Goal: Use online tool/utility: Utilize a website feature to perform a specific function

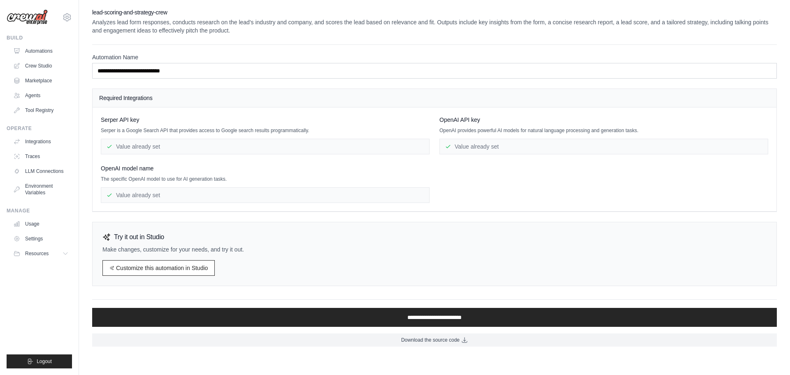
click at [487, 145] on div "Value already set" at bounding box center [603, 147] width 329 height 16
click at [123, 145] on div "Value already set" at bounding box center [265, 147] width 329 height 16
click at [222, 146] on div "Value already set" at bounding box center [265, 147] width 329 height 16
drag, startPoint x: 44, startPoint y: 139, endPoint x: 79, endPoint y: 146, distance: 36.5
click at [44, 139] on link "Integrations" at bounding box center [41, 141] width 62 height 13
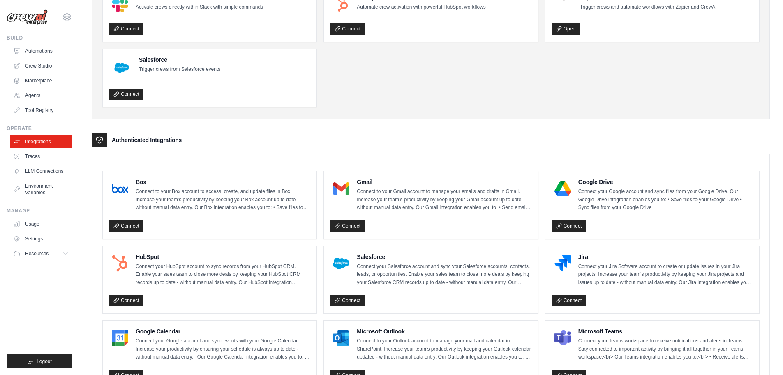
scroll to position [82, 0]
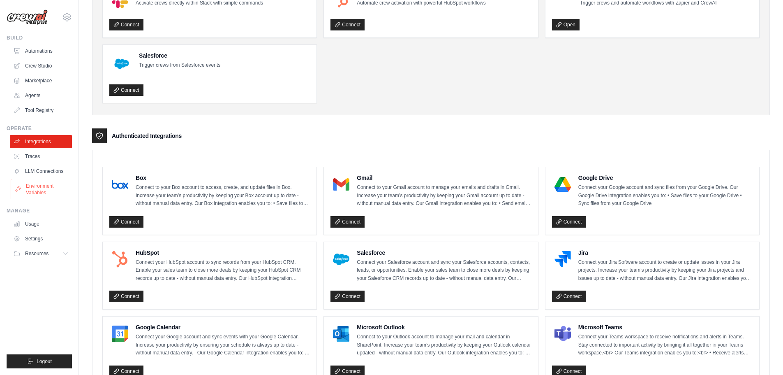
click at [36, 192] on link "Environment Variables" at bounding box center [42, 189] width 62 height 20
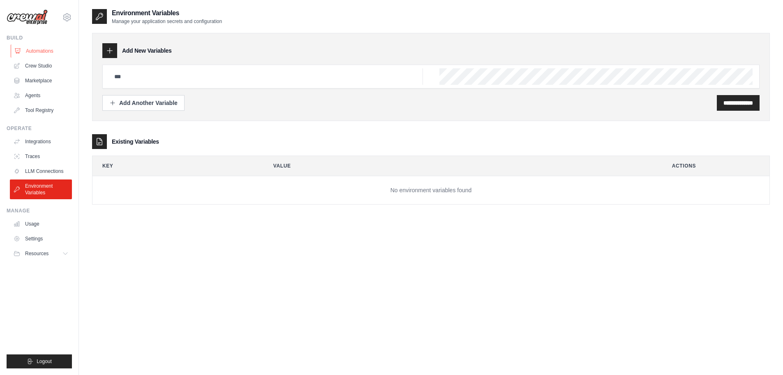
click at [44, 49] on link "Automations" at bounding box center [42, 50] width 62 height 13
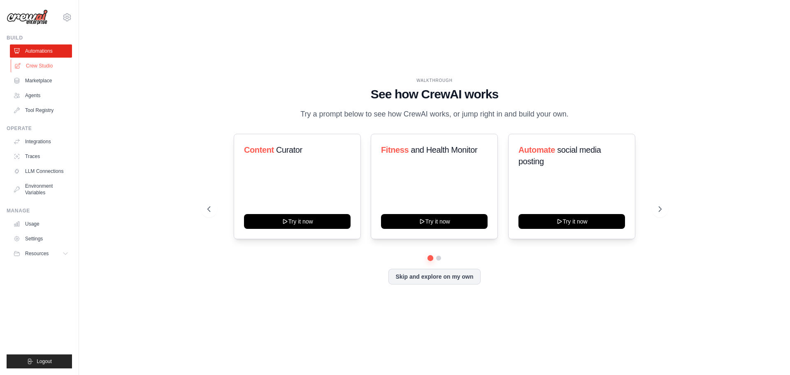
click at [40, 67] on link "Crew Studio" at bounding box center [42, 65] width 62 height 13
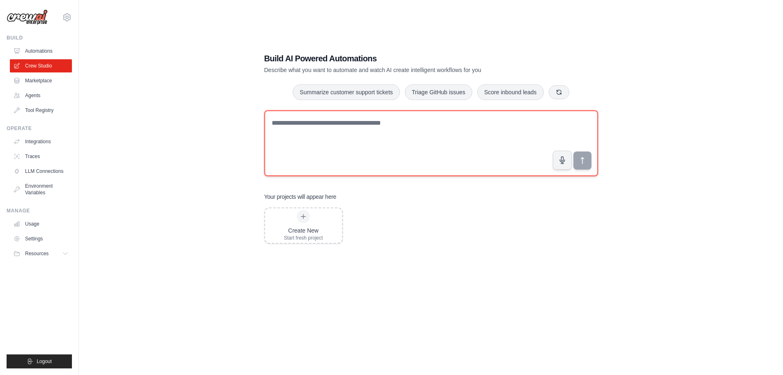
click at [316, 141] on textarea at bounding box center [431, 143] width 334 height 66
paste textarea "**********"
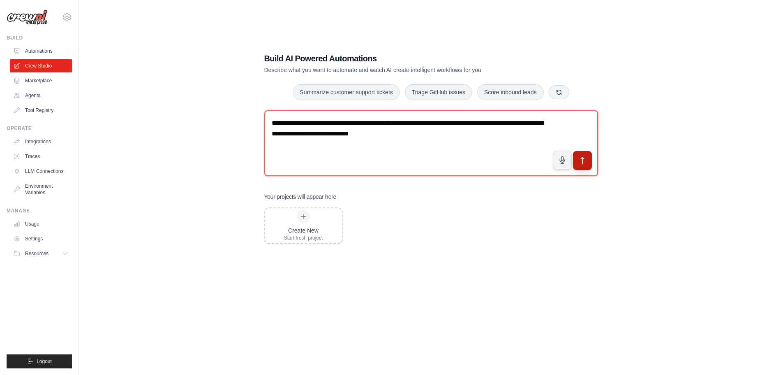
type textarea "**********"
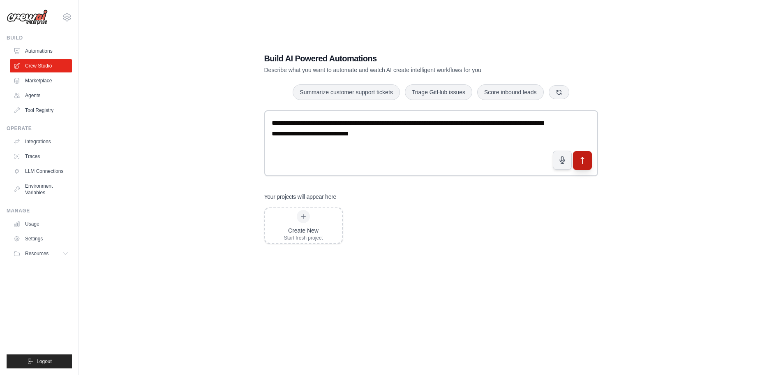
click at [588, 163] on button "submit" at bounding box center [582, 160] width 19 height 19
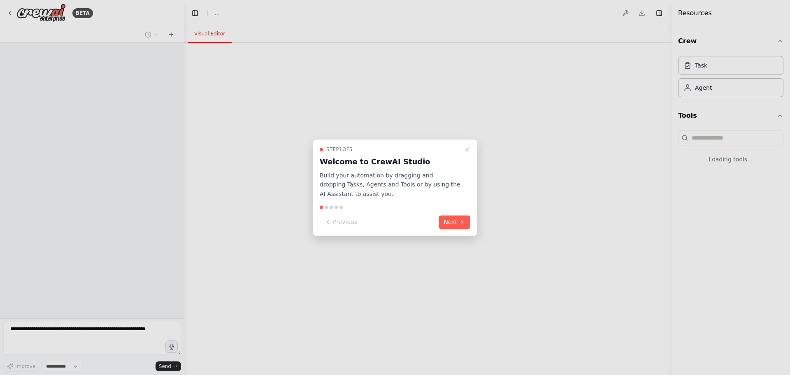
select select "****"
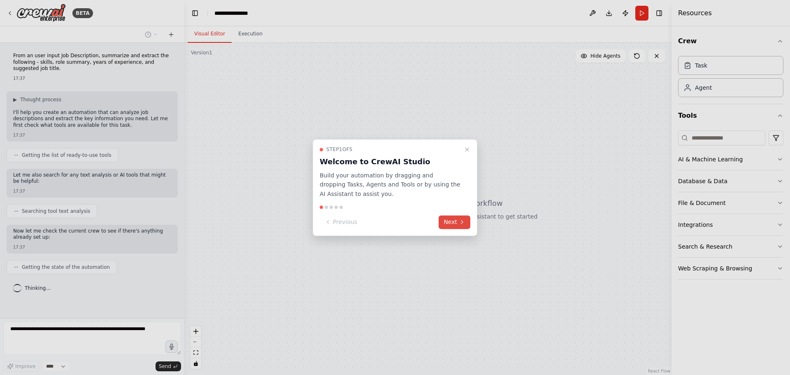
click at [459, 225] on button "Next" at bounding box center [454, 222] width 32 height 14
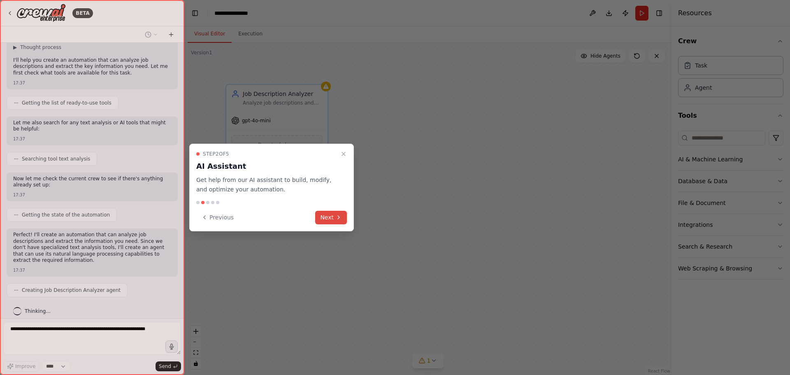
scroll to position [59, 0]
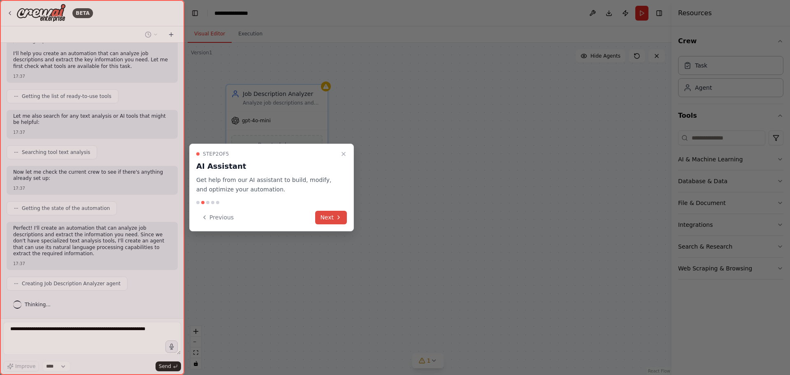
click at [335, 221] on button "Next" at bounding box center [331, 218] width 32 height 14
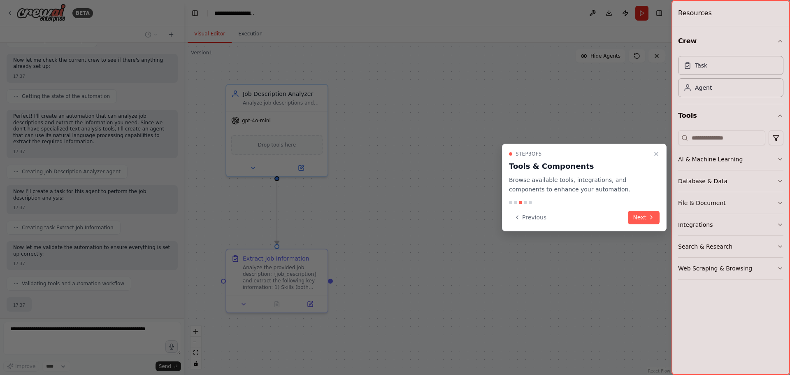
scroll to position [220, 0]
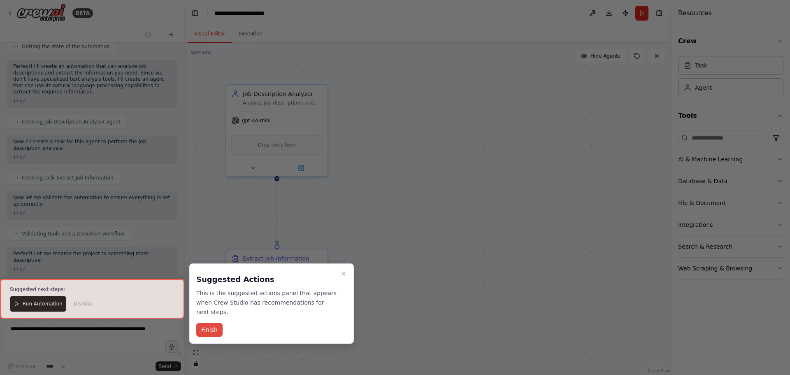
click at [199, 323] on button "Finish" at bounding box center [209, 330] width 26 height 14
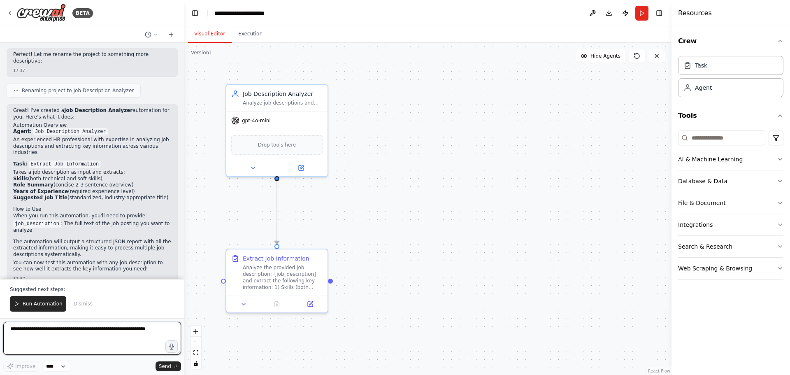
scroll to position [378, 0]
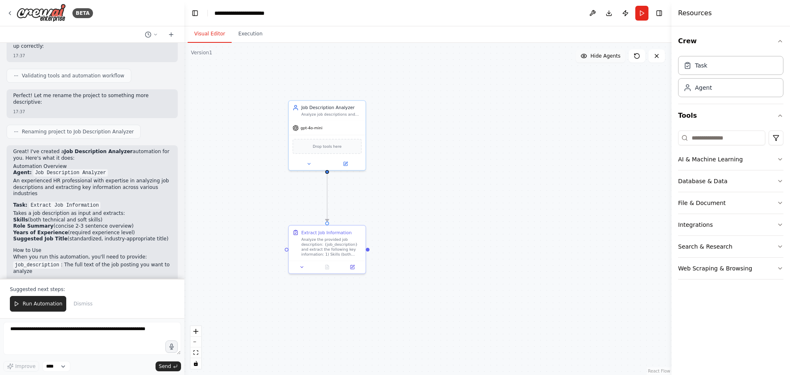
click at [614, 62] on button "Hide Agents" at bounding box center [600, 55] width 50 height 13
click at [612, 58] on span "Show Agents" at bounding box center [604, 56] width 32 height 7
click at [779, 183] on icon "button" at bounding box center [780, 181] width 7 height 7
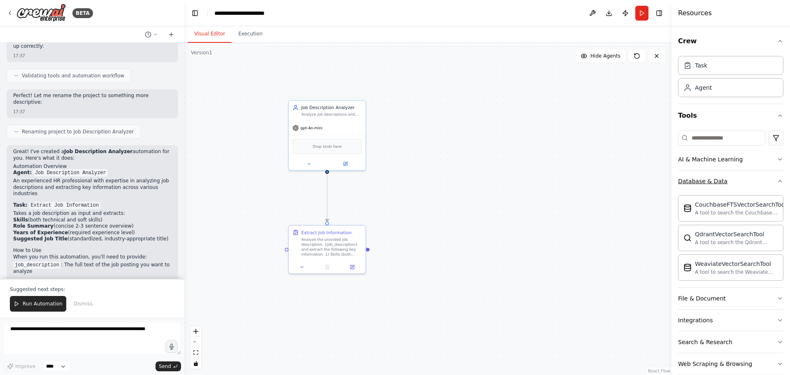
click at [779, 183] on div "Crew Task Agent Tools AI & Machine Learning Database & Data CouchbaseFTSVectorS…" at bounding box center [730, 200] width 118 height 348
click at [777, 181] on icon "button" at bounding box center [780, 181] width 7 height 7
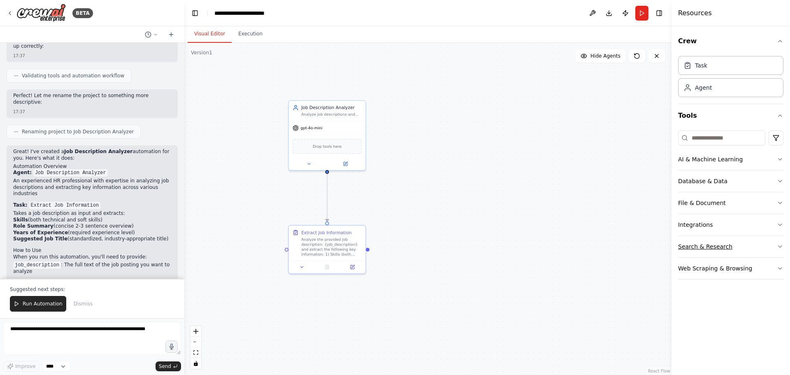
click at [781, 247] on icon "button" at bounding box center [780, 246] width 7 height 7
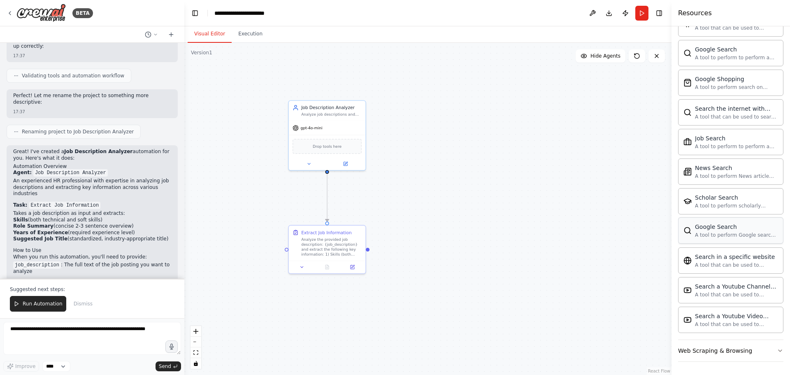
scroll to position [133, 0]
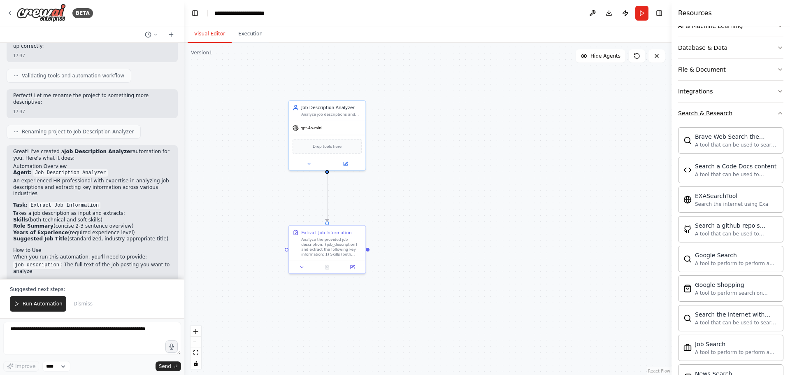
click at [777, 112] on icon "button" at bounding box center [780, 113] width 7 height 7
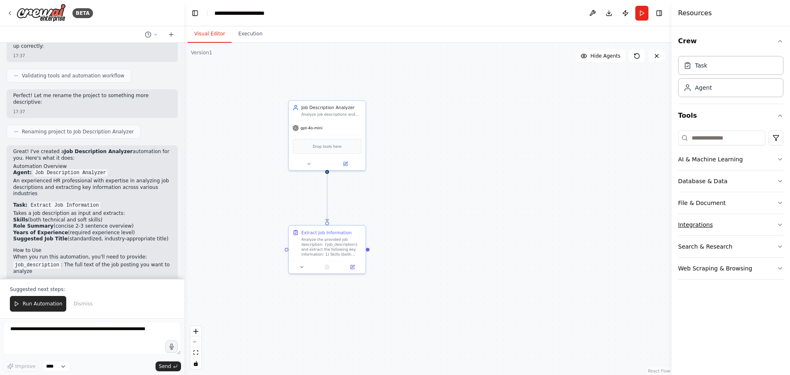
click at [702, 224] on div "Integrations" at bounding box center [695, 224] width 35 height 8
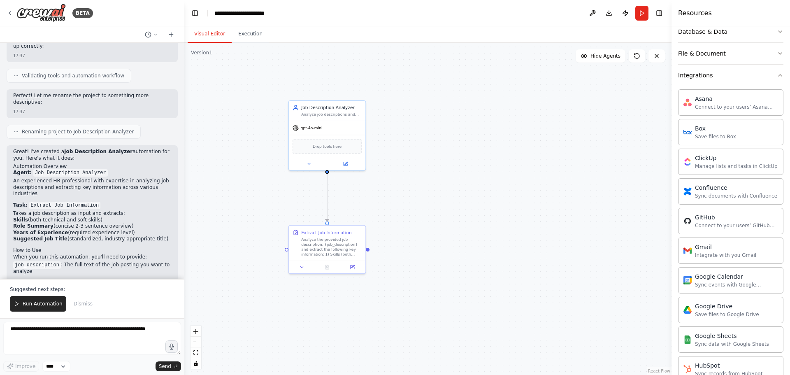
scroll to position [53, 0]
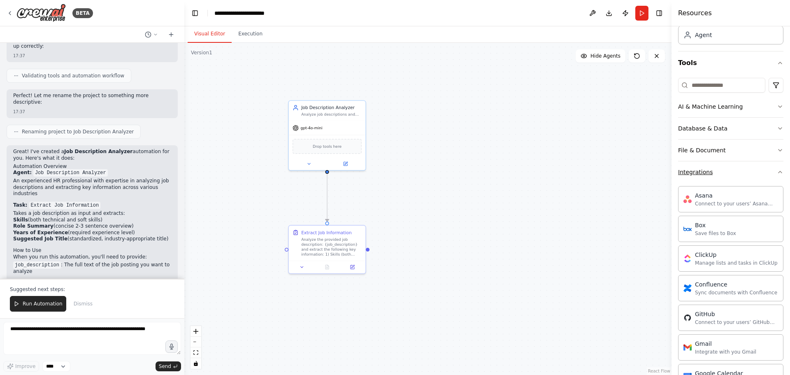
click at [777, 173] on icon "button" at bounding box center [780, 172] width 7 height 7
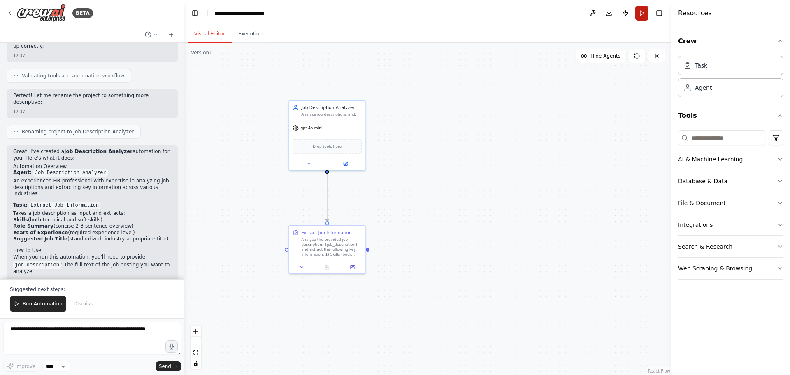
click at [642, 13] on button "Run" at bounding box center [641, 13] width 13 height 15
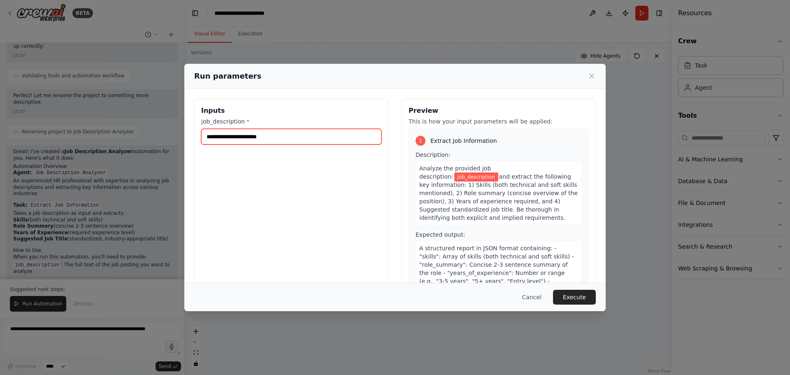
click at [236, 137] on input "job_description *" at bounding box center [291, 137] width 180 height 16
click at [284, 132] on input "job_description *" at bounding box center [291, 137] width 180 height 16
paste input "**********"
type input "**********"
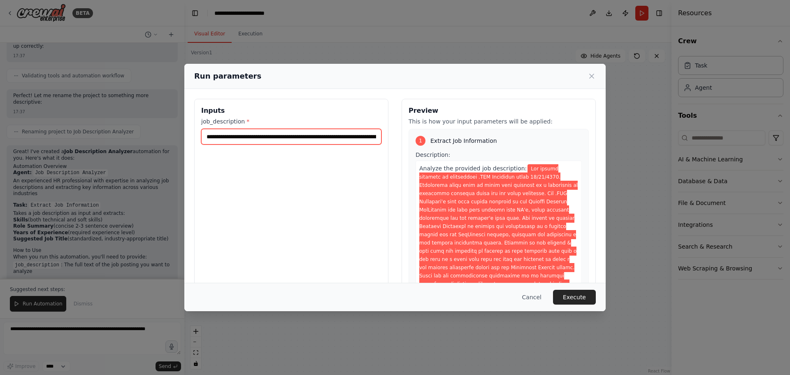
scroll to position [0, 9031]
click at [571, 297] on button "Execute" at bounding box center [574, 297] width 43 height 15
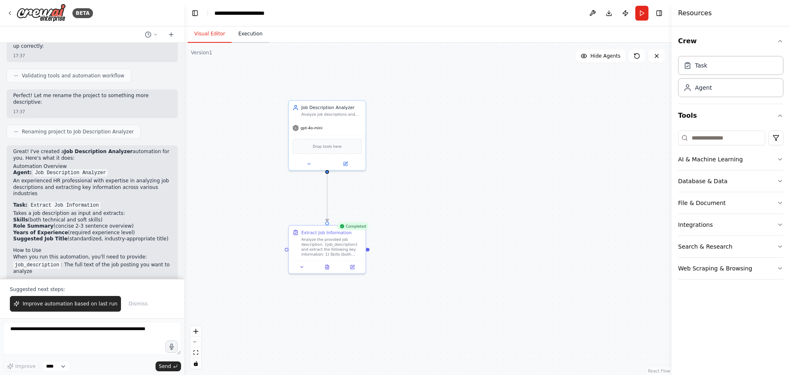
click at [250, 35] on button "Execution" at bounding box center [250, 33] width 37 height 17
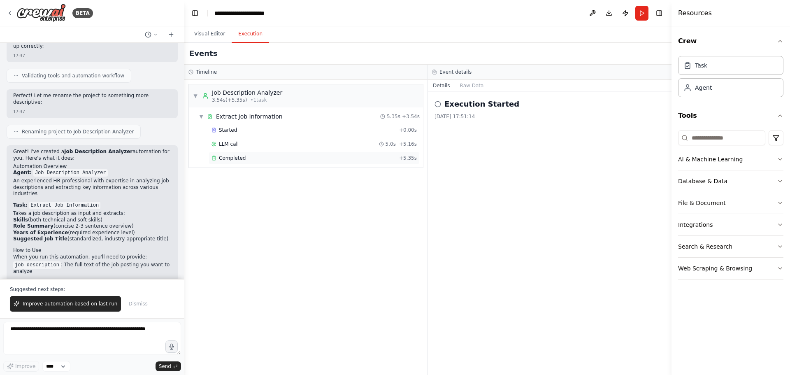
click at [243, 159] on div "Completed" at bounding box center [303, 158] width 184 height 7
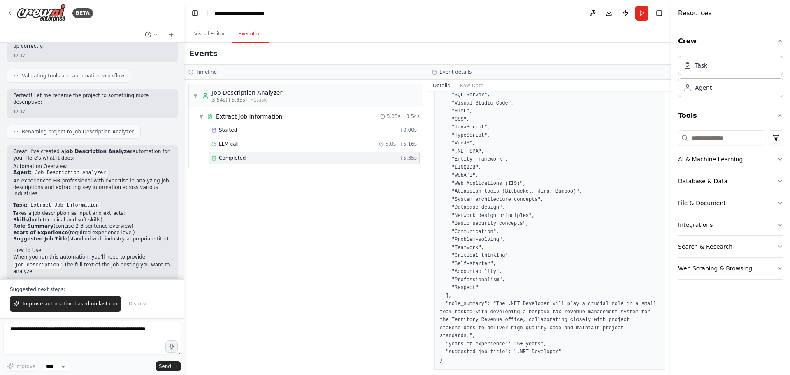
scroll to position [420, 0]
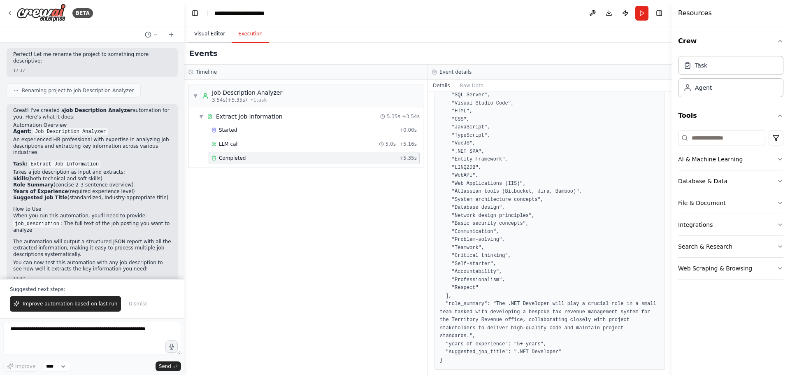
click at [207, 34] on button "Visual Editor" at bounding box center [210, 33] width 44 height 17
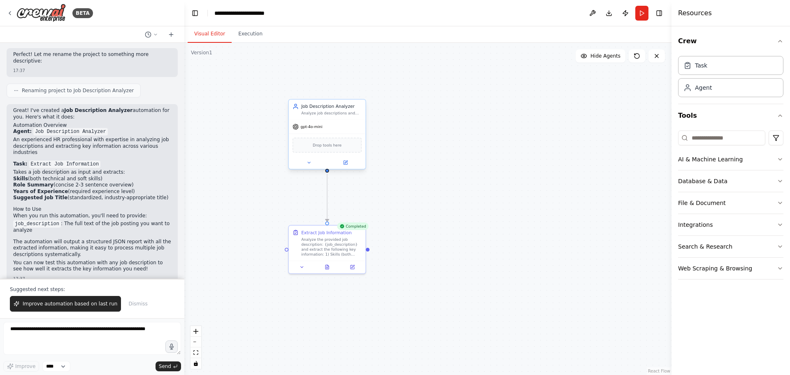
click at [324, 114] on div "Analyze job descriptions and extract key information including skills, role sum…" at bounding box center [331, 113] width 60 height 5
click at [346, 162] on icon at bounding box center [345, 161] width 3 height 3
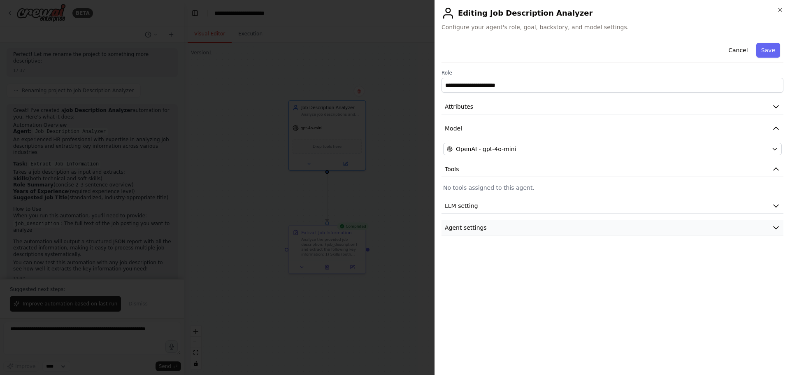
click at [481, 228] on span "Agent settings" at bounding box center [466, 227] width 42 height 8
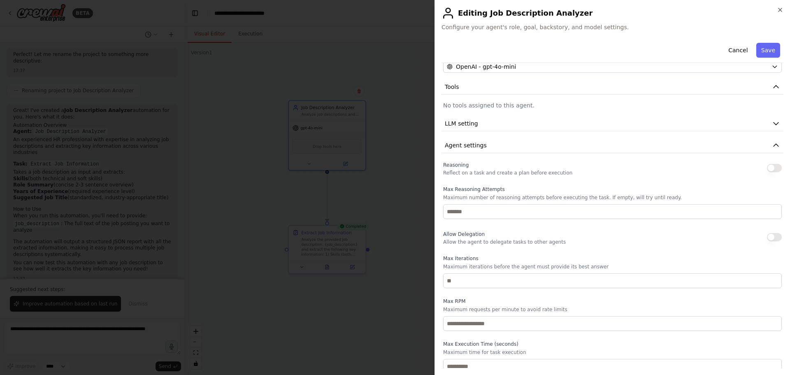
scroll to position [88, 0]
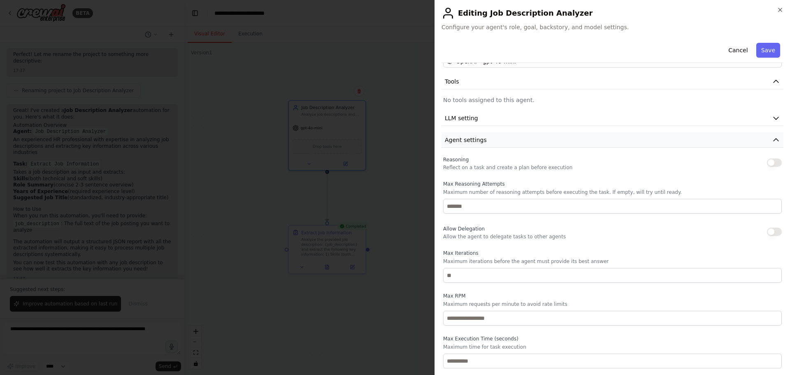
click at [772, 141] on icon "button" at bounding box center [776, 140] width 8 height 8
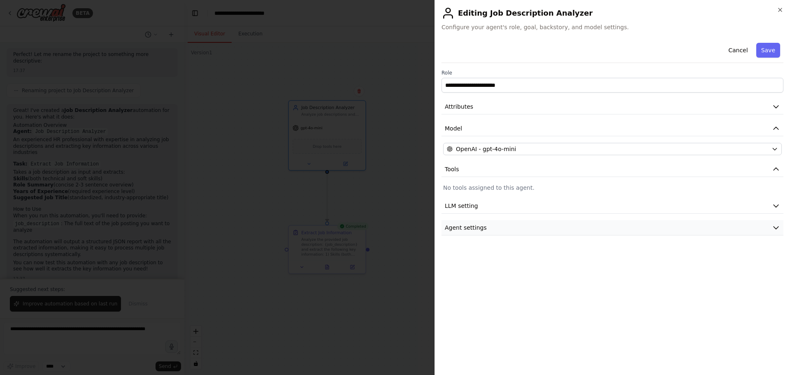
scroll to position [0, 0]
click at [775, 207] on icon "button" at bounding box center [776, 206] width 8 height 8
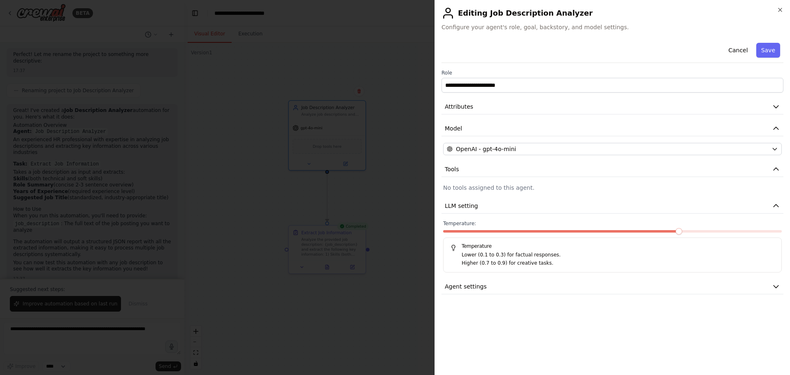
click at [675, 232] on span at bounding box center [678, 231] width 7 height 7
click at [609, 230] on span at bounding box center [612, 231] width 7 height 7
click at [762, 49] on button "Save" at bounding box center [768, 50] width 24 height 15
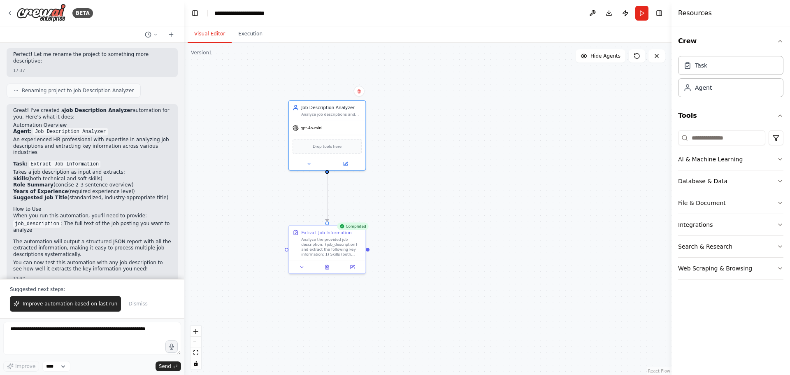
click at [527, 202] on div ".deletable-edge-delete-btn { width: 20px; height: 20px; border: 0px solid #ffff…" at bounding box center [427, 209] width 487 height 332
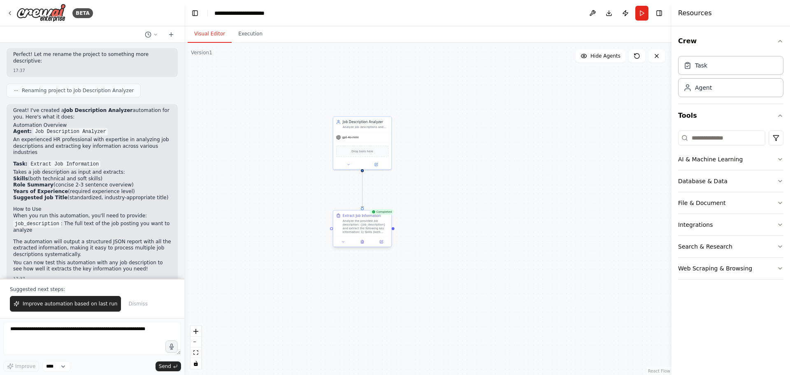
click at [366, 228] on div "Analyze the provided job description: {job_description} and extract the followi…" at bounding box center [366, 226] width 46 height 15
click at [382, 243] on icon at bounding box center [381, 241] width 3 height 3
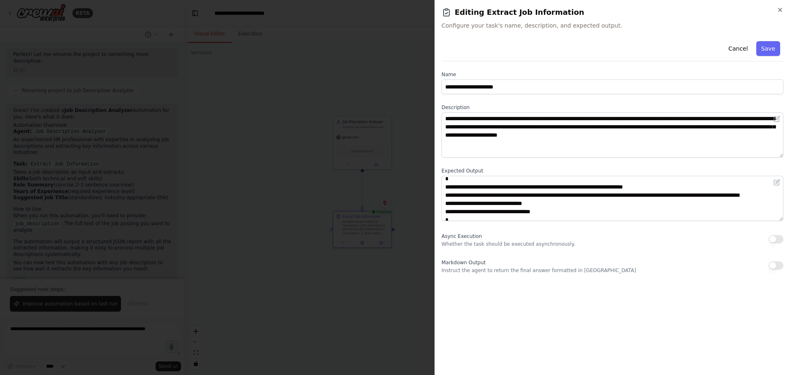
scroll to position [74, 0]
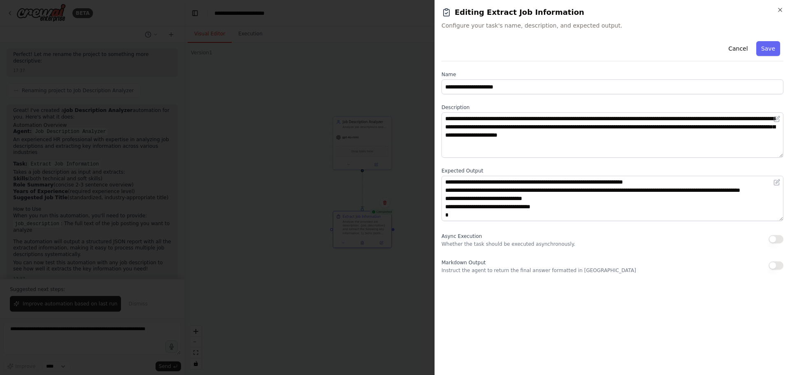
click at [779, 267] on button "button" at bounding box center [775, 265] width 15 height 8
click at [770, 48] on button "Save" at bounding box center [768, 48] width 24 height 15
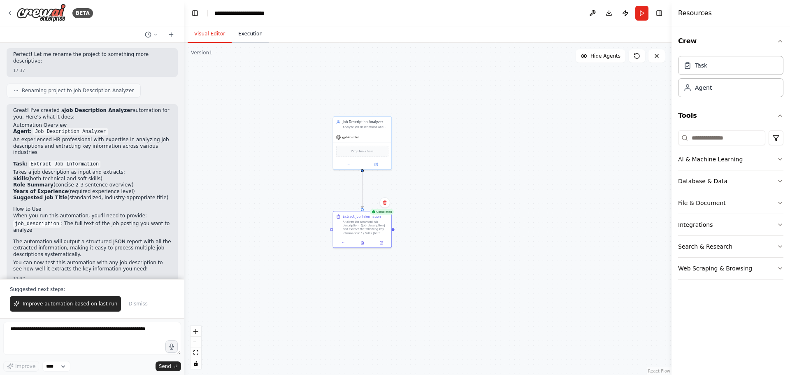
click at [253, 32] on button "Execution" at bounding box center [250, 33] width 37 height 17
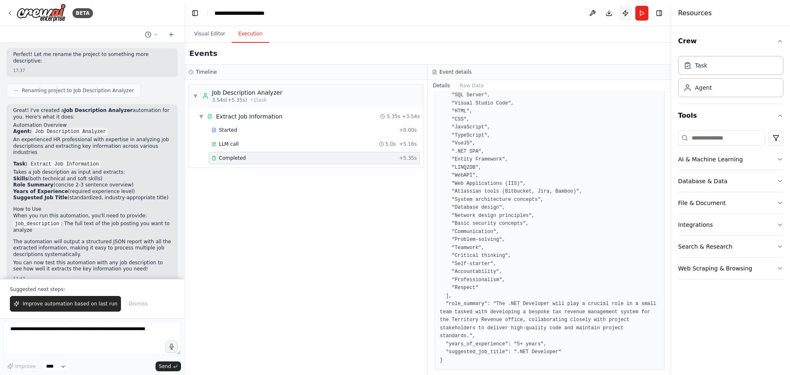
click at [626, 14] on button "Publish" at bounding box center [625, 13] width 13 height 15
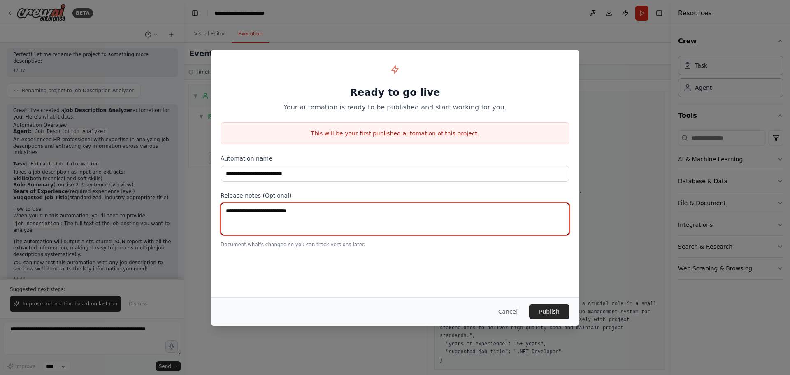
click at [282, 220] on textarea at bounding box center [394, 219] width 349 height 32
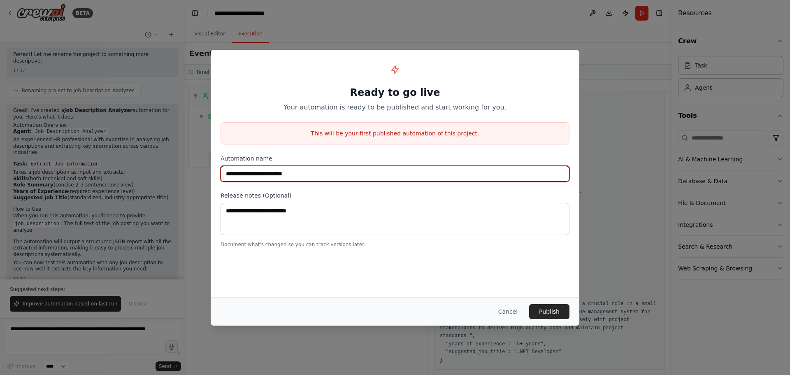
click at [357, 169] on input "**********" at bounding box center [394, 174] width 349 height 16
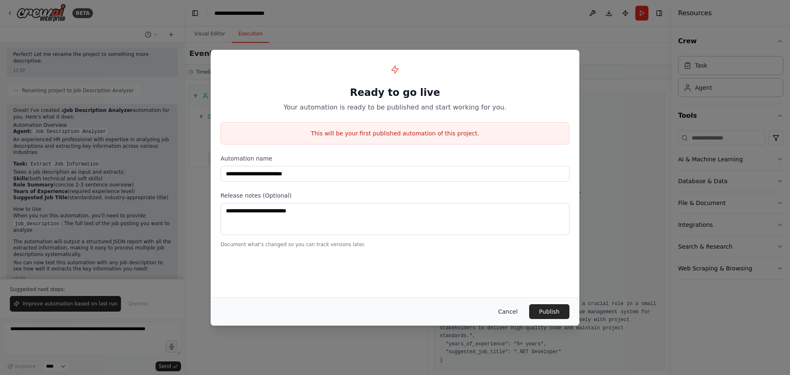
click at [515, 313] on button "Cancel" at bounding box center [507, 311] width 32 height 15
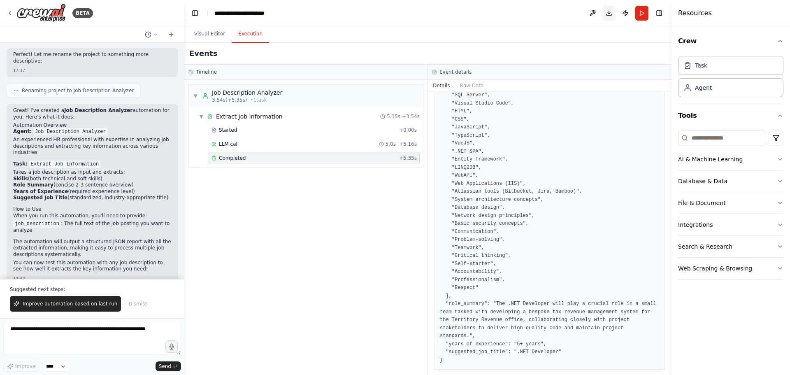
click at [609, 14] on button "Download" at bounding box center [608, 13] width 13 height 15
click at [594, 13] on button at bounding box center [592, 13] width 13 height 15
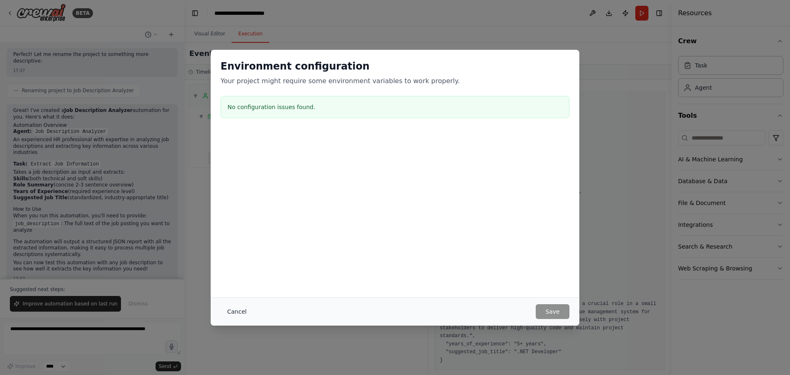
click at [235, 310] on button "Cancel" at bounding box center [236, 311] width 32 height 15
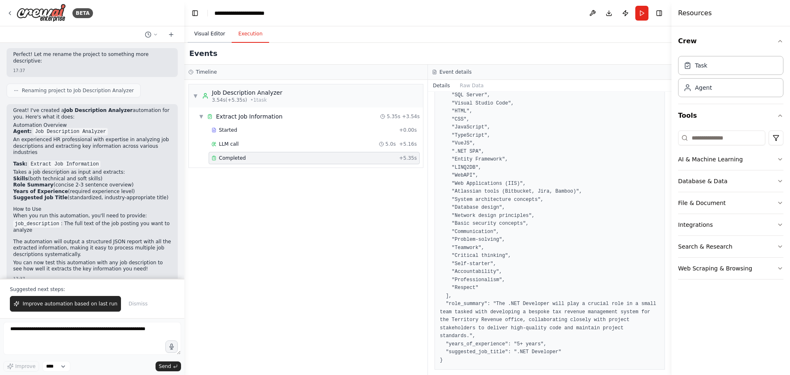
click at [212, 35] on button "Visual Editor" at bounding box center [210, 33] width 44 height 17
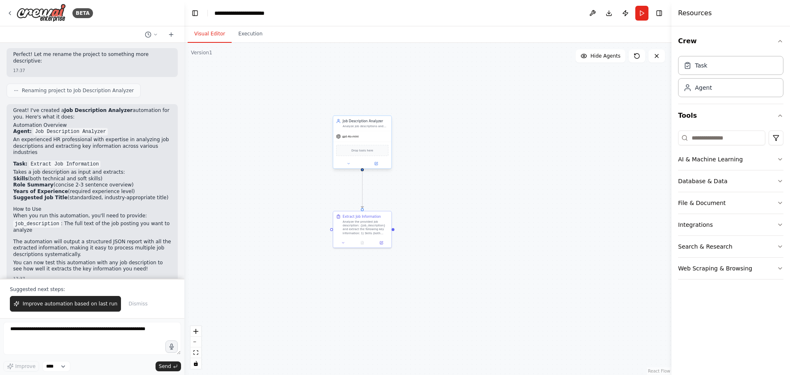
click at [369, 151] on span "Drop tools here" at bounding box center [362, 150] width 22 height 5
click at [348, 166] on button at bounding box center [348, 164] width 27 height 6
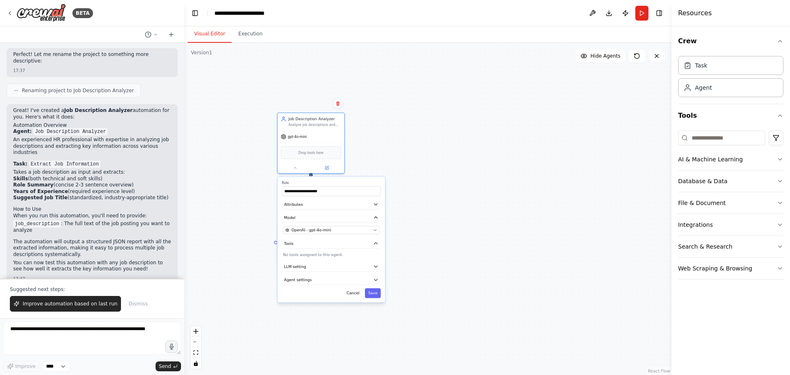
click at [484, 150] on div ".deletable-edge-delete-btn { width: 20px; height: 20px; border: 0px solid #ffff…" at bounding box center [427, 209] width 487 height 332
click at [357, 296] on button "Cancel" at bounding box center [352, 293] width 19 height 10
click at [661, 12] on button "Toggle Right Sidebar" at bounding box center [659, 13] width 12 height 12
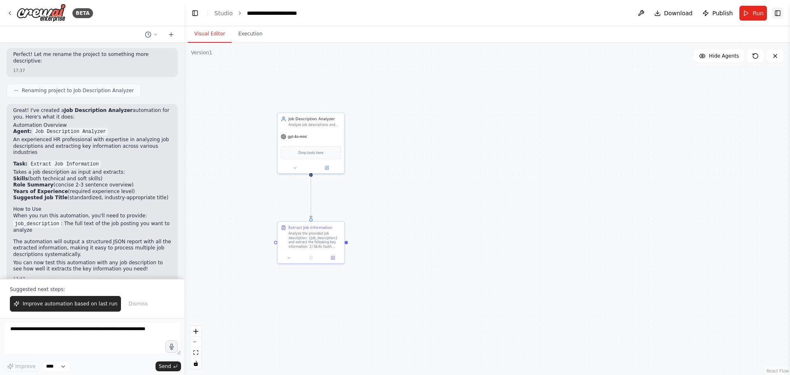
click at [777, 12] on button "Toggle Right Sidebar" at bounding box center [778, 13] width 12 height 12
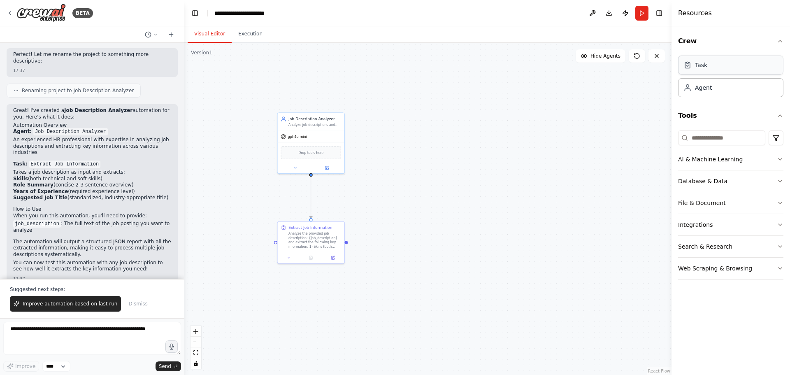
click at [728, 69] on div "Task" at bounding box center [730, 65] width 105 height 19
click at [737, 86] on div "Agent" at bounding box center [730, 87] width 105 height 19
click at [328, 167] on icon at bounding box center [326, 166] width 3 height 3
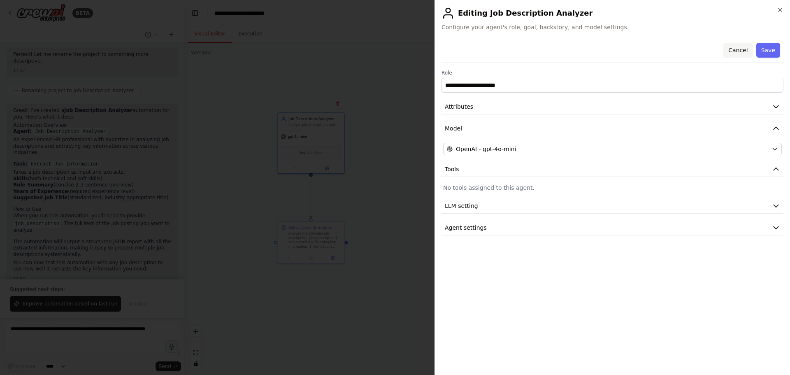
click at [742, 49] on button "Cancel" at bounding box center [737, 50] width 29 height 15
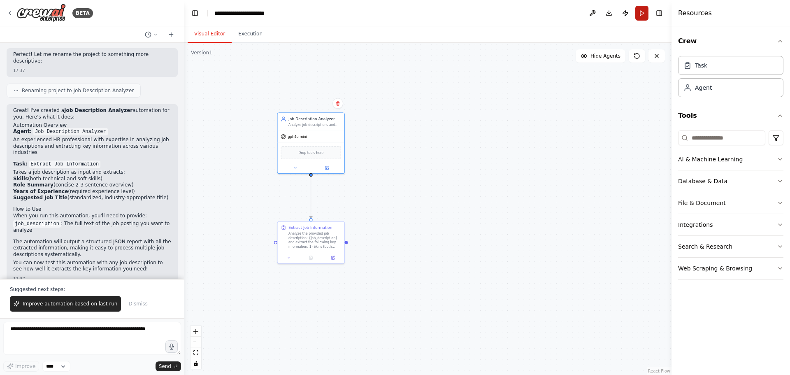
click at [643, 14] on button "Run" at bounding box center [641, 13] width 13 height 15
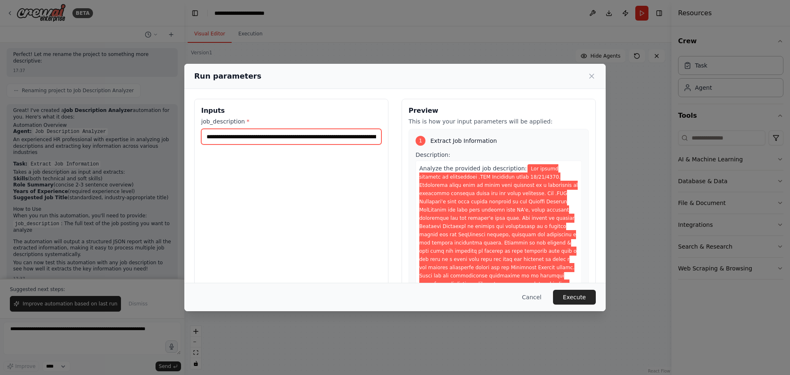
click at [257, 139] on input "job_description *" at bounding box center [291, 137] width 180 height 16
click at [535, 299] on button "Cancel" at bounding box center [531, 297] width 32 height 15
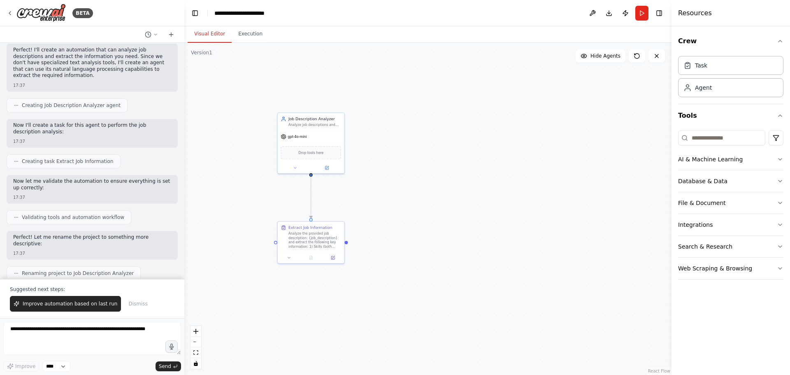
scroll to position [247, 0]
